Goal: Task Accomplishment & Management: Manage account settings

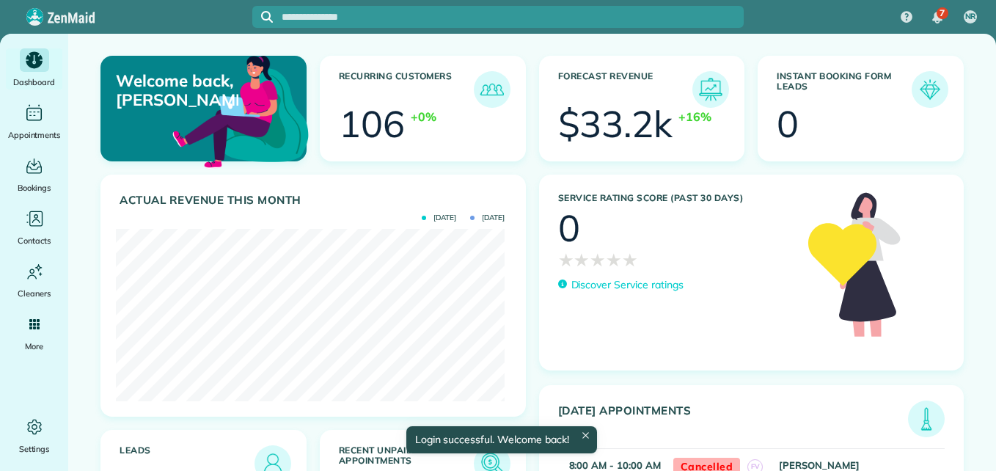
scroll to position [172, 389]
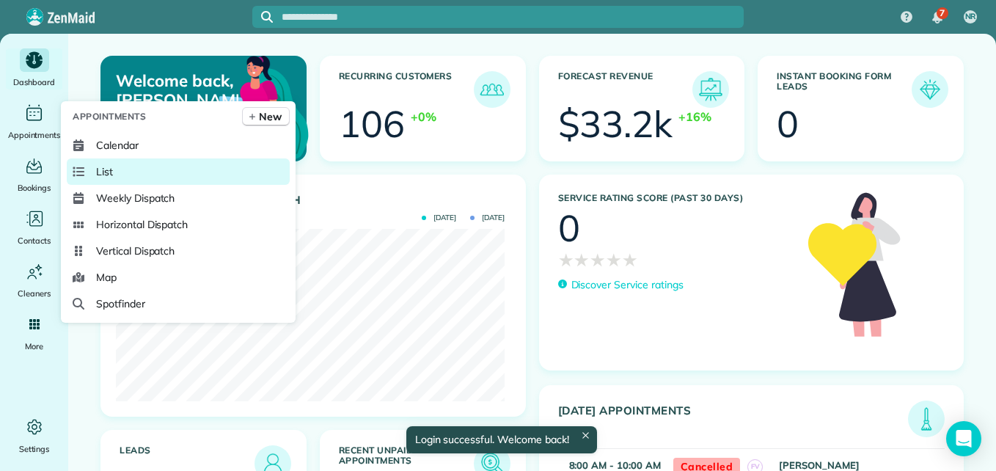
click at [106, 177] on span "List" at bounding box center [104, 171] width 17 height 15
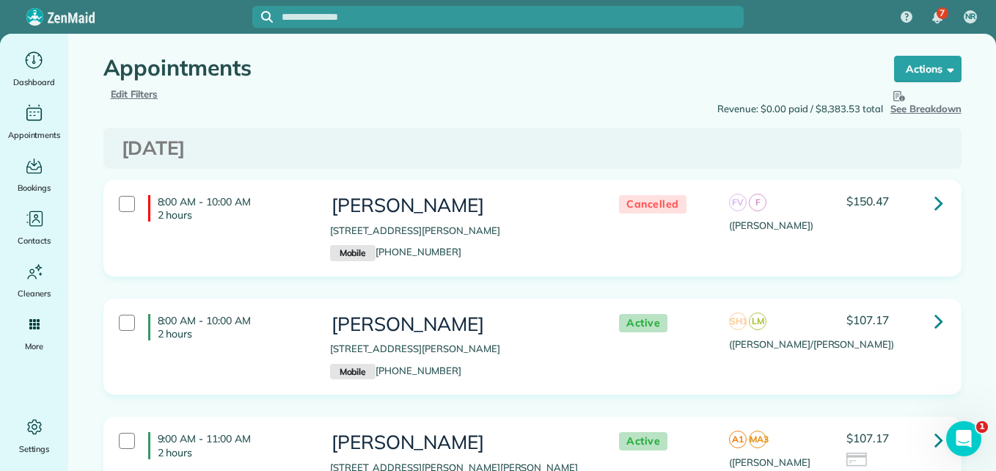
click at [122, 90] on span "Edit Filters" at bounding box center [135, 94] width 48 height 12
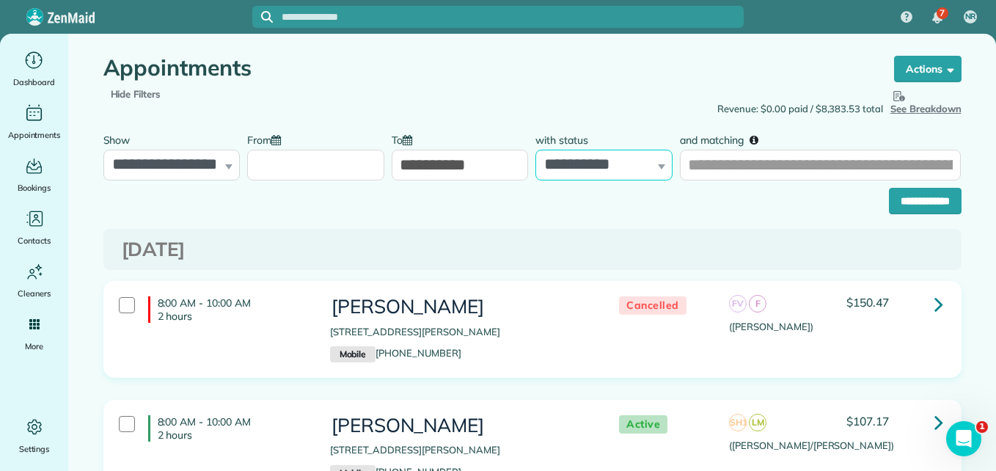
click at [624, 169] on select "**********" at bounding box center [603, 165] width 137 height 31
select select "****"
click at [535, 150] on select "**********" at bounding box center [603, 165] width 137 height 31
click at [927, 206] on input "**********" at bounding box center [925, 201] width 73 height 26
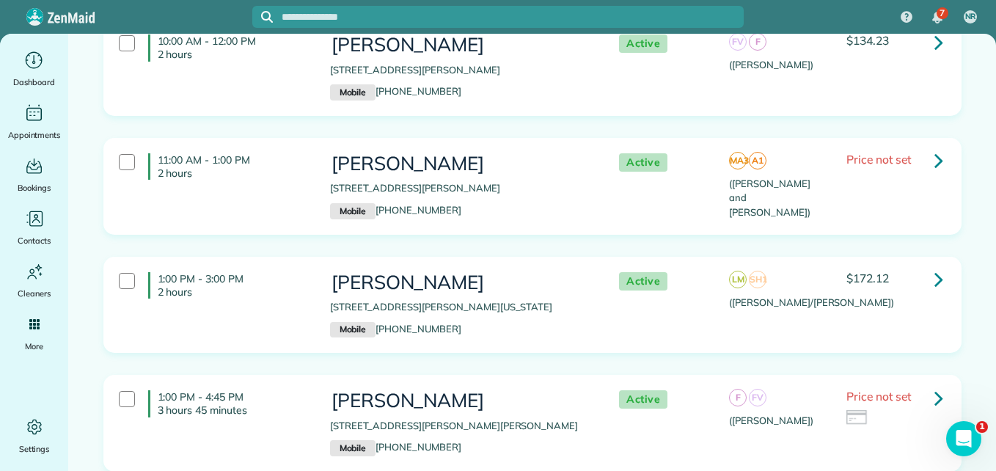
scroll to position [494, 0]
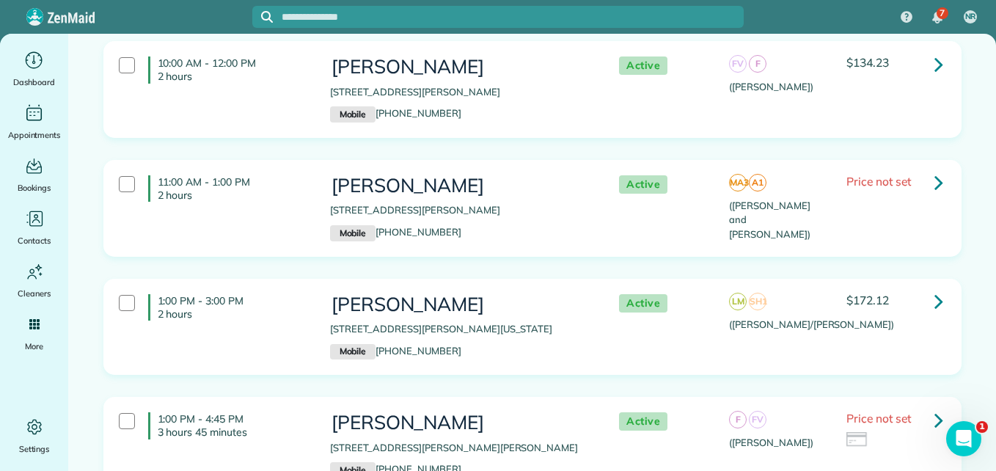
click at [904, 213] on div "Active MA3 A1 ([PERSON_NAME] and [PERSON_NAME]) Price not set" at bounding box center [777, 205] width 352 height 74
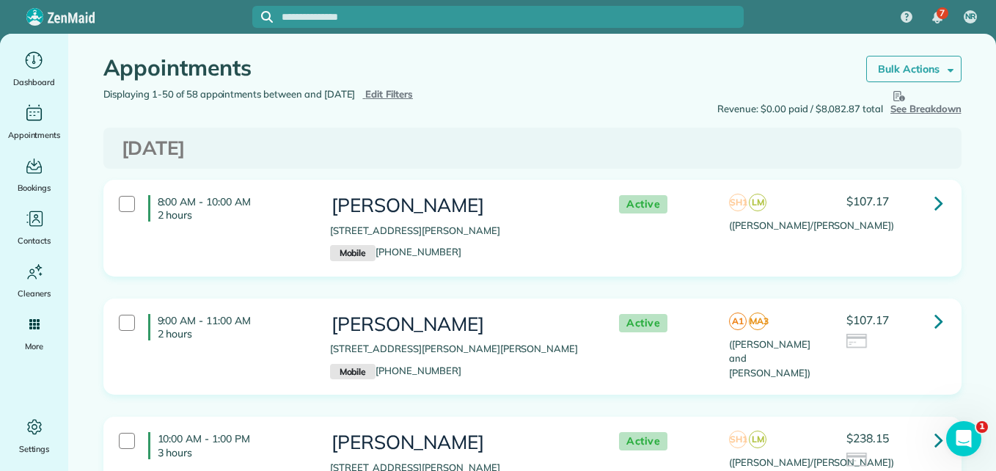
click at [933, 73] on strong "Bulk Actions" at bounding box center [909, 68] width 62 height 13
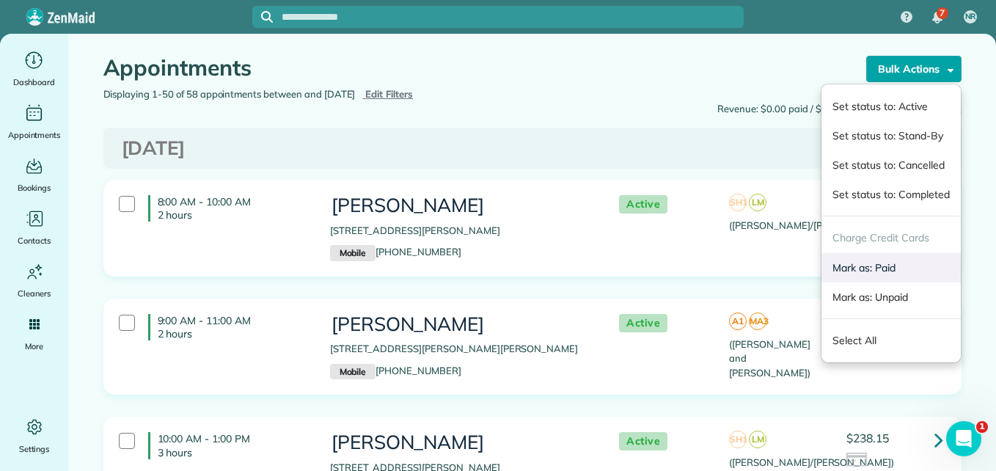
click at [835, 266] on link "Mark as: Paid" at bounding box center [891, 267] width 139 height 29
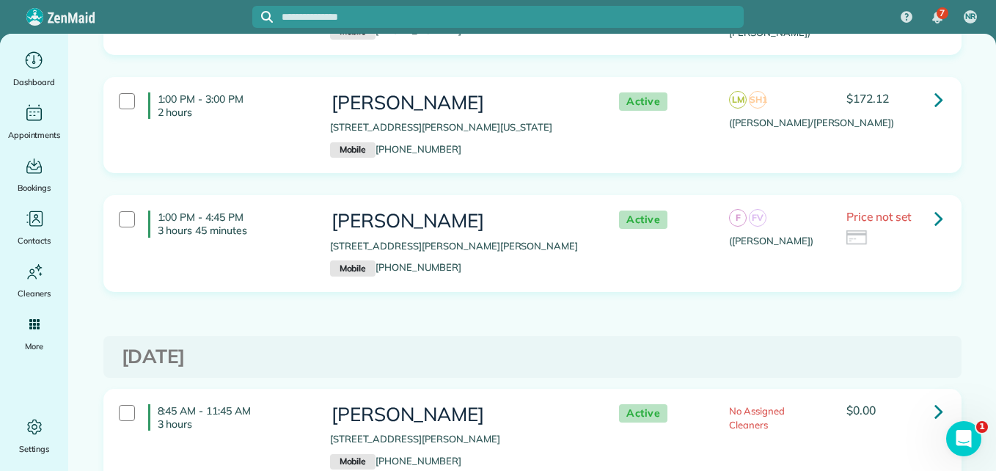
scroll to position [685, 0]
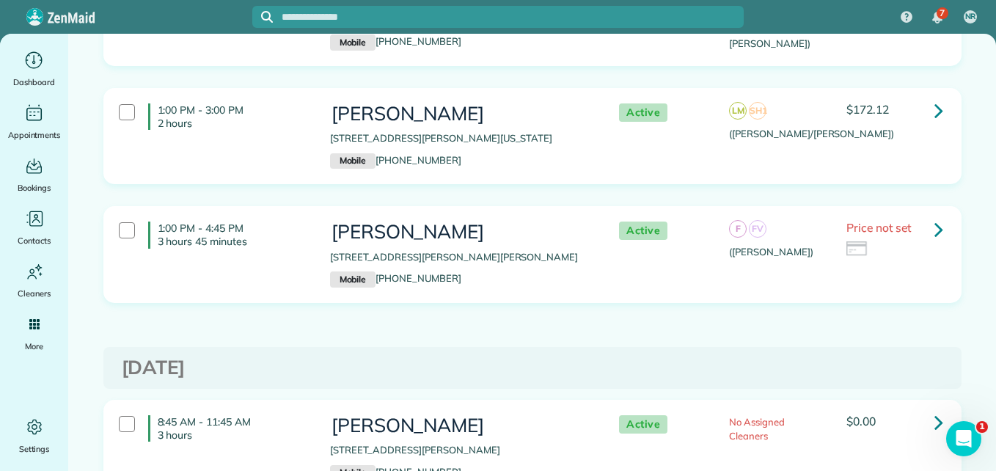
click at [935, 226] on icon at bounding box center [939, 229] width 9 height 26
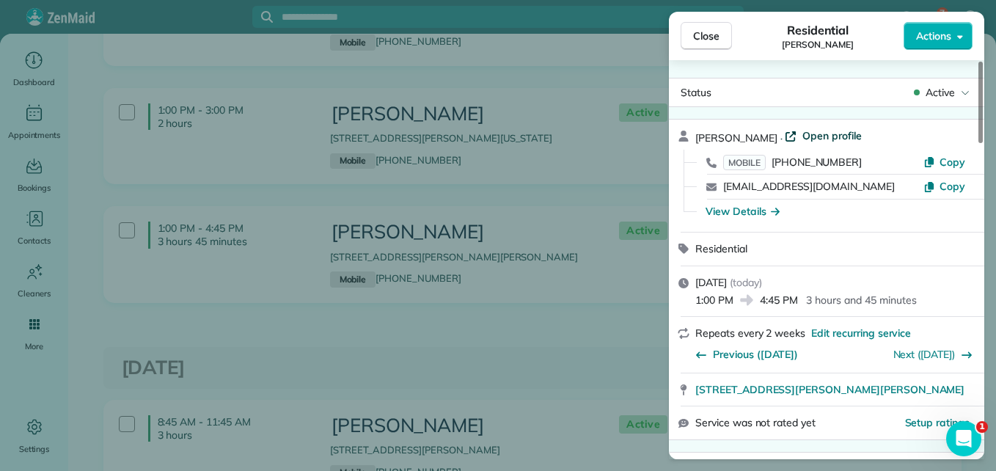
click at [815, 139] on span "Open profile" at bounding box center [832, 135] width 59 height 15
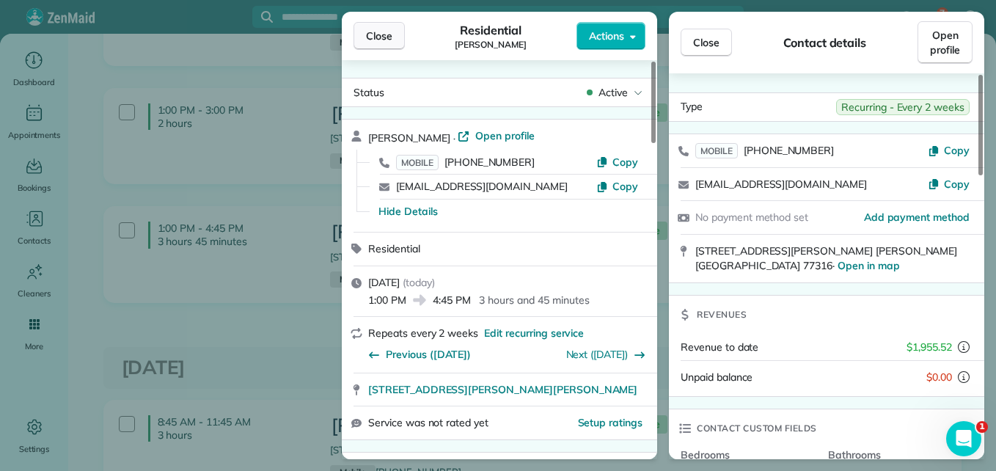
click at [382, 30] on span "Close" at bounding box center [379, 36] width 26 height 15
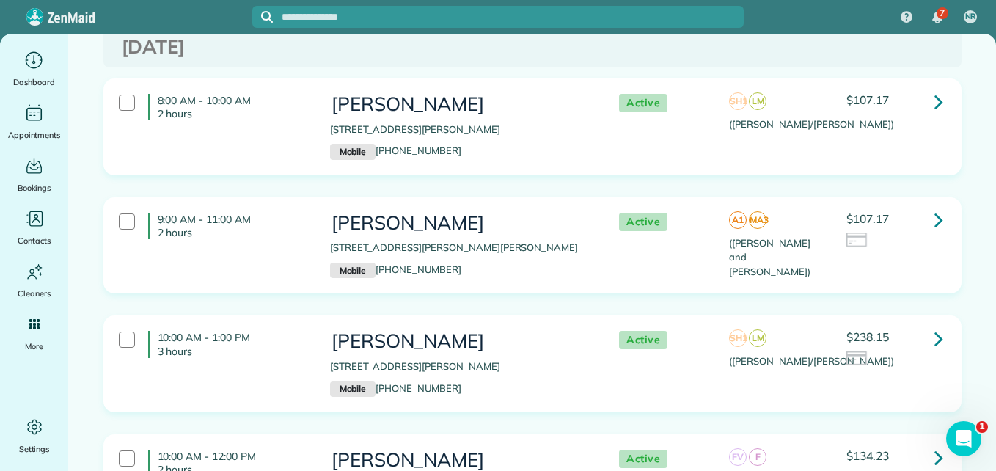
scroll to position [135, 0]
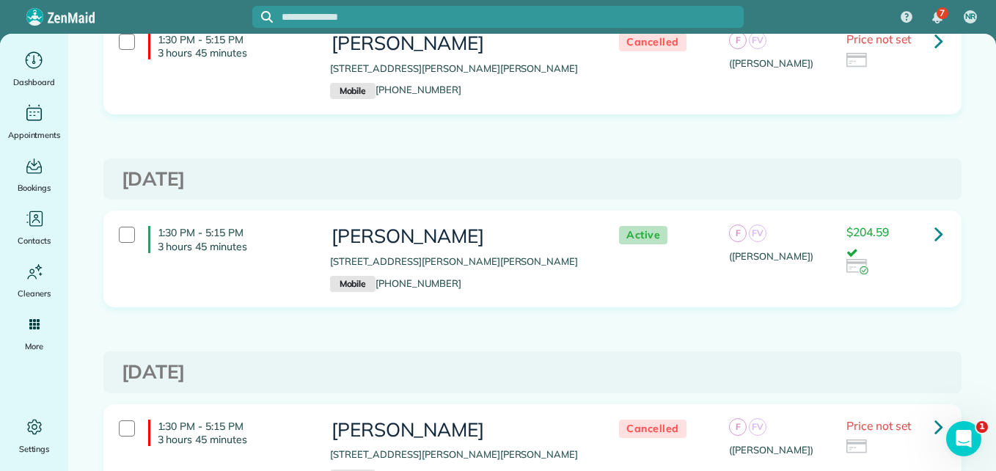
scroll to position [186, 0]
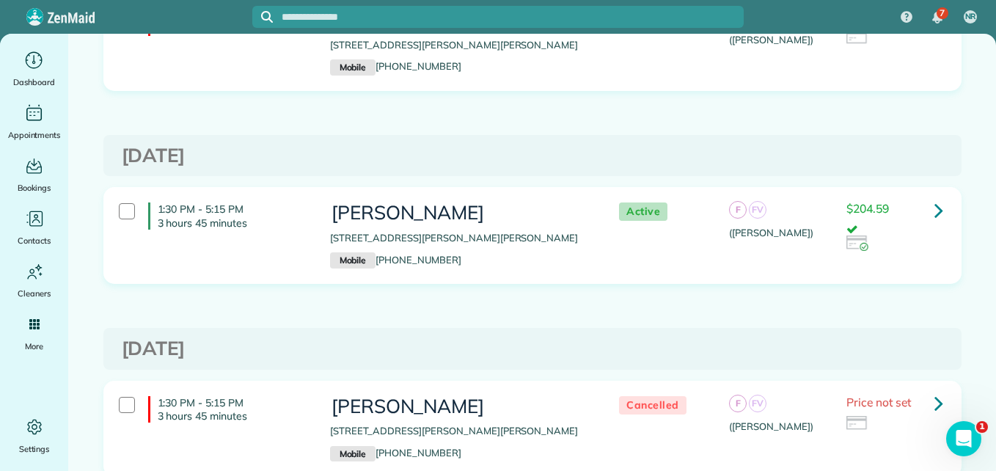
click at [935, 213] on icon at bounding box center [939, 210] width 9 height 26
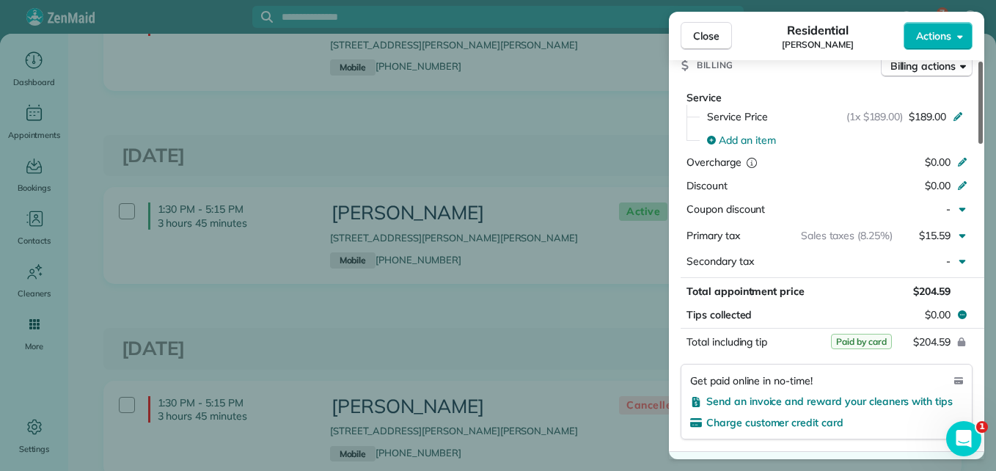
scroll to position [708, 0]
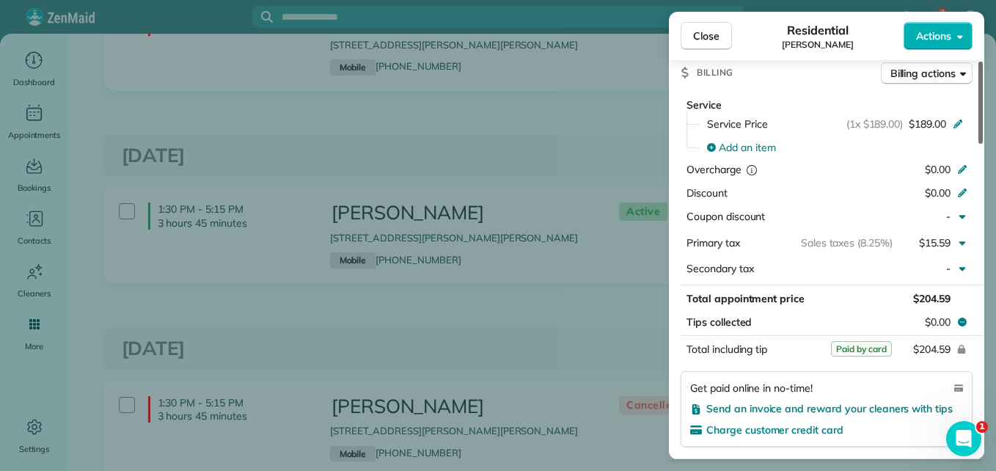
drag, startPoint x: 982, startPoint y: 125, endPoint x: 979, endPoint y: 270, distance: 145.3
click at [979, 144] on div at bounding box center [981, 103] width 4 height 82
